Goal: Navigation & Orientation: Locate item on page

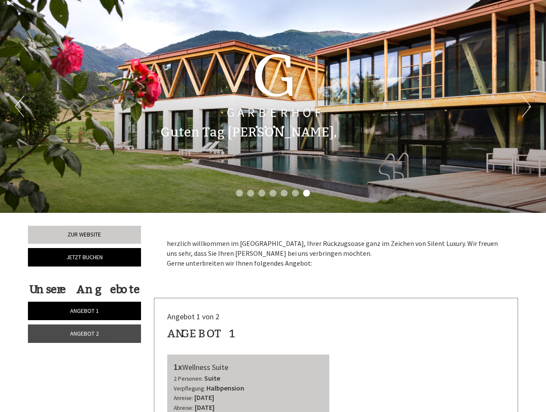
click at [273, 206] on div "Previous Next 1 2 3 4 5 6 7" at bounding box center [273, 106] width 546 height 213
click at [19, 107] on button "Previous" at bounding box center [19, 106] width 9 height 21
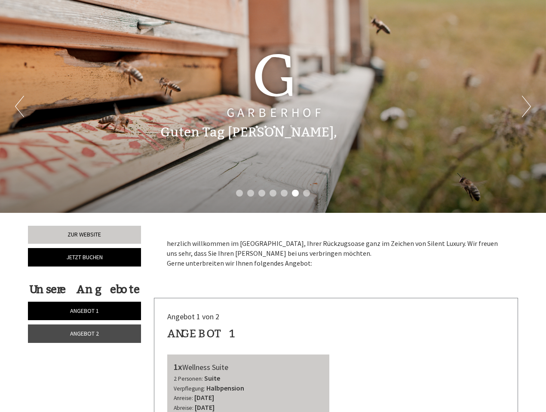
click at [526, 107] on button "Next" at bounding box center [526, 106] width 9 height 21
click at [239, 193] on li "1" at bounding box center [239, 193] width 7 height 7
click at [250, 193] on li "2" at bounding box center [250, 193] width 7 height 7
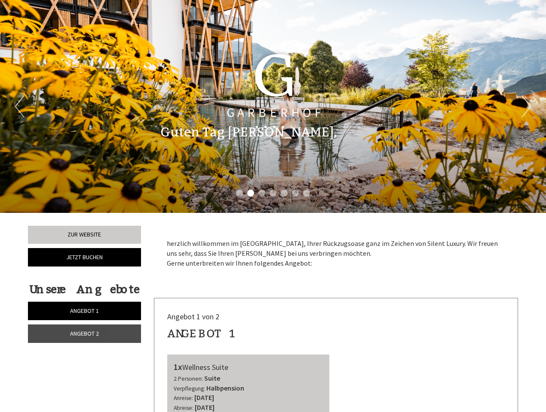
click at [262, 193] on li "3" at bounding box center [261, 193] width 7 height 7
click at [273, 193] on li "4" at bounding box center [272, 193] width 7 height 7
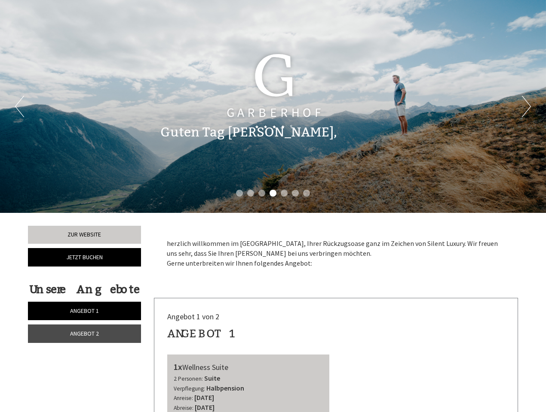
click at [284, 193] on li "5" at bounding box center [284, 193] width 7 height 7
click at [295, 193] on li "6" at bounding box center [295, 193] width 7 height 7
click at [306, 193] on li "7" at bounding box center [306, 193] width 7 height 7
